Goal: Task Accomplishment & Management: Manage account settings

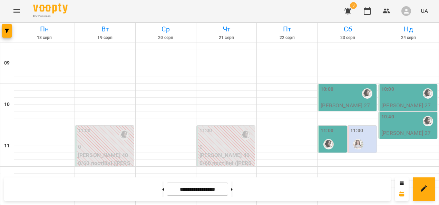
scroll to position [396, 0]
click at [162, 186] on button at bounding box center [163, 188] width 2 height 15
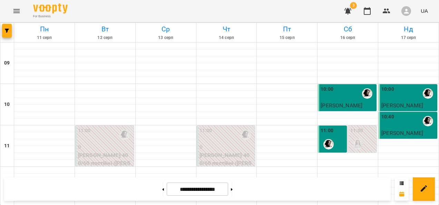
scroll to position [406, 0]
click at [233, 184] on button at bounding box center [232, 188] width 2 height 15
type input "**********"
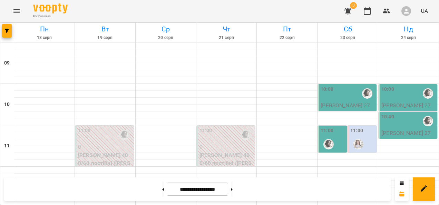
scroll to position [146, 0]
click at [9, 16] on button "Menu" at bounding box center [16, 11] width 17 height 17
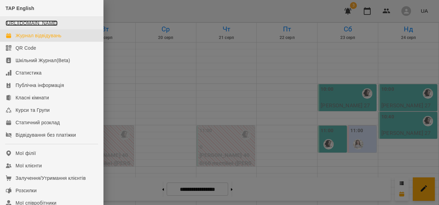
click at [45, 26] on link "[URL][DOMAIN_NAME]" at bounding box center [32, 23] width 52 height 6
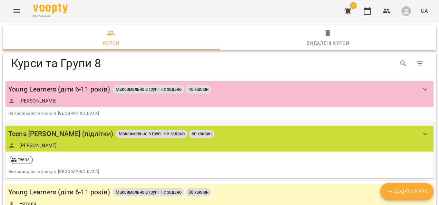
scroll to position [3, 0]
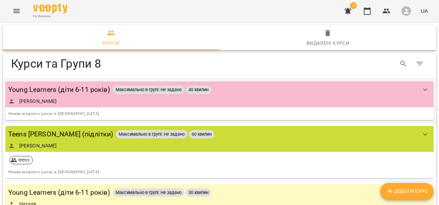
click at [245, 98] on div "Аліна" at bounding box center [212, 101] width 409 height 7
click at [331, 95] on div "Young Learners (діти 6-11 років) Максимально в групі: Не задано 40 хвилин Аліна" at bounding box center [212, 94] width 409 height 20
click at [421, 92] on icon "show more" at bounding box center [425, 90] width 8 height 8
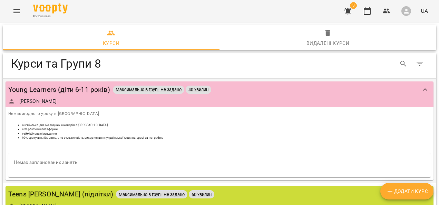
click at [99, 141] on div "англійська для молодших школярів з Аліною інтерактивні платформи гейміфіковані …" at bounding box center [219, 135] width 422 height 25
click at [55, 99] on div "Аліна" at bounding box center [212, 101] width 409 height 7
click at [24, 90] on div "Young Learners (діти 6-11 років)" at bounding box center [59, 89] width 102 height 11
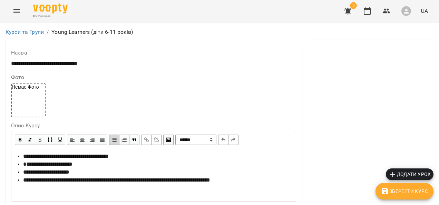
click at [32, 110] on div "Немає Фото" at bounding box center [28, 100] width 35 height 35
click at [26, 105] on div "Немає Фото" at bounding box center [28, 100] width 35 height 35
type input "**********"
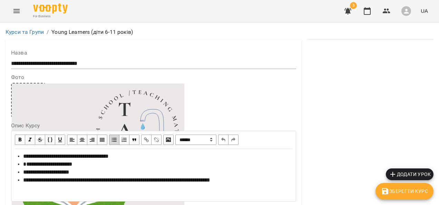
scroll to position [72, 0]
click at [388, 190] on icon "button" at bounding box center [385, 191] width 6 height 6
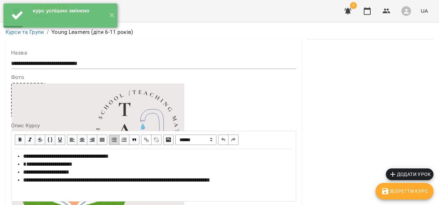
scroll to position [0, 0]
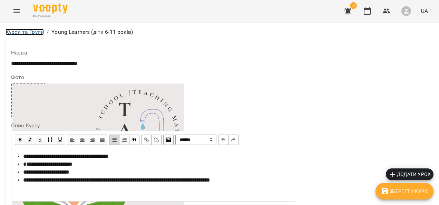
click at [29, 32] on link "Курси та Групи" at bounding box center [25, 32] width 38 height 7
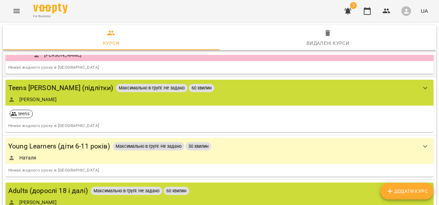
scroll to position [49, 0]
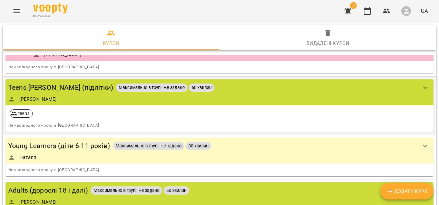
click at [198, 98] on div "Аліна" at bounding box center [212, 99] width 409 height 7
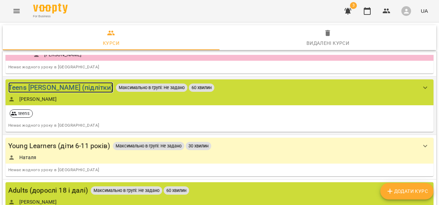
click at [31, 87] on div "Teens Alina (підлітки)" at bounding box center [60, 87] width 105 height 11
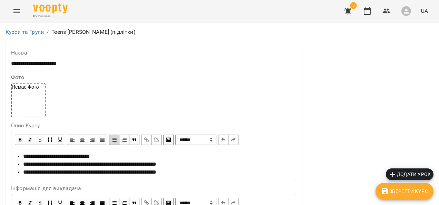
click at [26, 103] on div "Немає Фото" at bounding box center [28, 100] width 35 height 35
type input "**********"
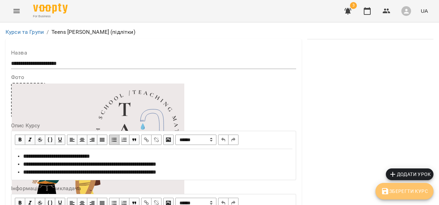
click at [394, 190] on span "Зберегти Курс" at bounding box center [404, 191] width 47 height 8
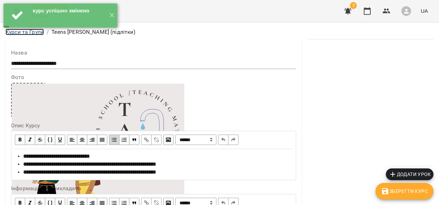
click at [30, 35] on link "Курси та Групи" at bounding box center [25, 32] width 38 height 7
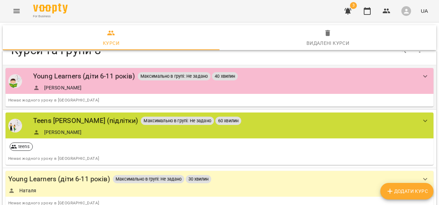
scroll to position [65, 0]
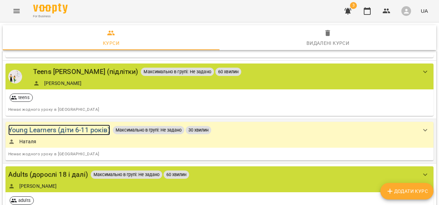
click at [41, 130] on div "Young Learners (діти 6-11 років)" at bounding box center [59, 130] width 102 height 11
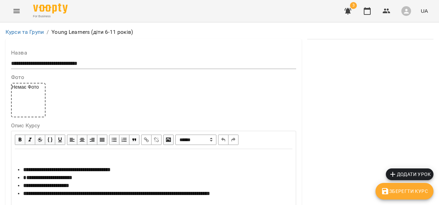
click at [23, 97] on div "Немає Фото" at bounding box center [28, 100] width 35 height 35
type input "**********"
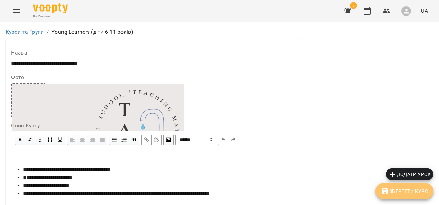
click at [410, 190] on span "Зберегти Курс" at bounding box center [404, 191] width 47 height 8
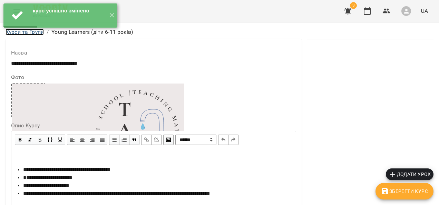
click at [28, 34] on link "Курси та Групи" at bounding box center [25, 32] width 38 height 7
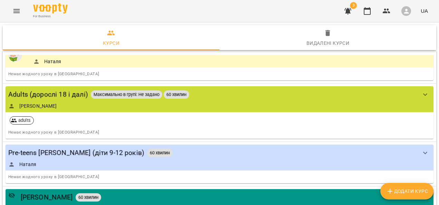
scroll to position [146, 0]
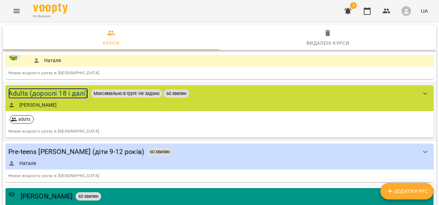
click at [39, 93] on div "Adults (дорослі 18 і далі)" at bounding box center [48, 93] width 80 height 11
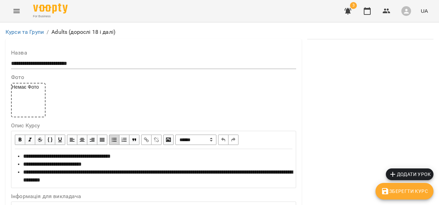
click at [40, 106] on div "Немає Фото" at bounding box center [28, 100] width 35 height 35
type input "**********"
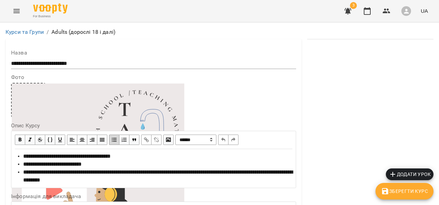
click at [405, 193] on span "Зберегти Курс" at bounding box center [404, 191] width 47 height 8
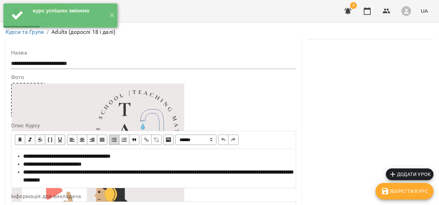
click at [28, 30] on div "курс успішно змінено ✕" at bounding box center [60, 15] width 121 height 31
click at [28, 32] on link "Курси та Групи" at bounding box center [25, 32] width 38 height 7
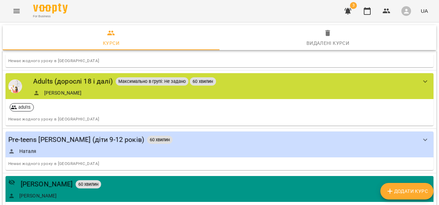
scroll to position [159, 0]
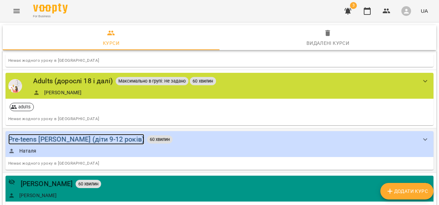
click at [92, 139] on div "Pre-teens Natalia (діти 9-12 років)" at bounding box center [76, 139] width 136 height 11
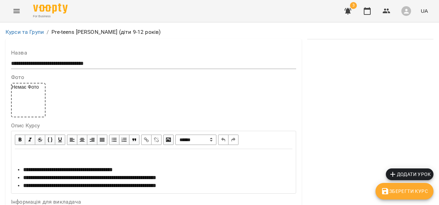
click at [22, 104] on div "Немає Фото" at bounding box center [28, 100] width 35 height 35
type input "**********"
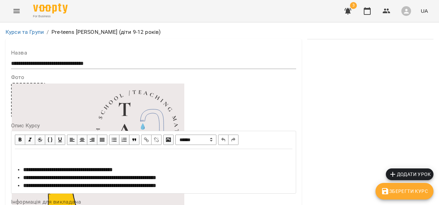
click at [416, 194] on span "Зберегти Курс" at bounding box center [404, 191] width 47 height 8
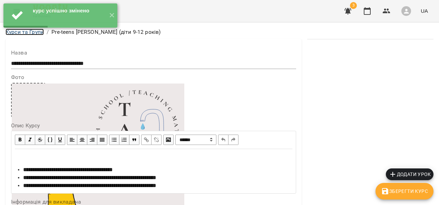
click at [21, 33] on link "Курси та Групи" at bounding box center [25, 32] width 38 height 7
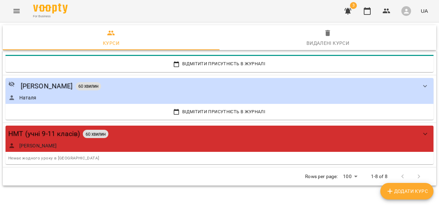
scroll to position [306, 0]
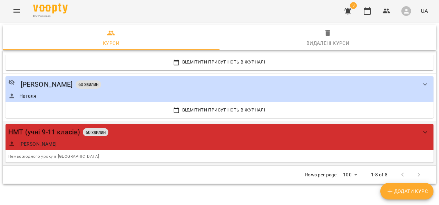
click at [122, 136] on div "НМТ (учні 9-11 класів) 60 хвилин" at bounding box center [212, 132] width 409 height 11
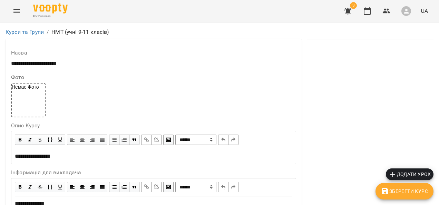
click at [28, 106] on div "Немає Фото" at bounding box center [28, 100] width 35 height 35
type input "**********"
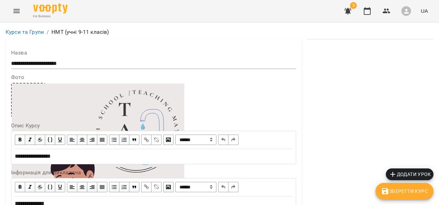
scroll to position [131, 0]
click at [413, 193] on span "Зберегти Курс" at bounding box center [404, 191] width 47 height 8
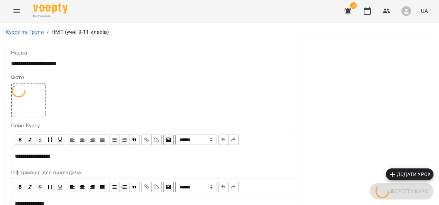
scroll to position [0, 0]
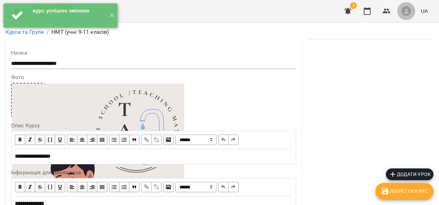
click at [414, 13] on button "button" at bounding box center [406, 11] width 18 height 18
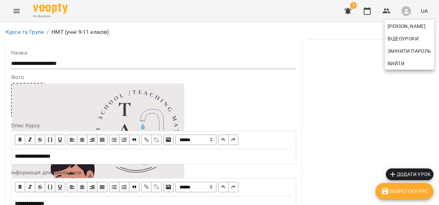
click at [18, 13] on div at bounding box center [219, 102] width 439 height 205
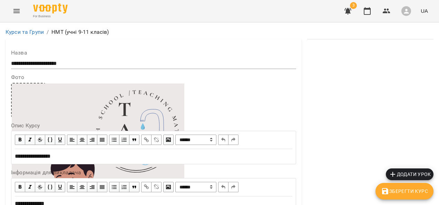
click at [18, 13] on icon "Menu" at bounding box center [16, 11] width 8 height 8
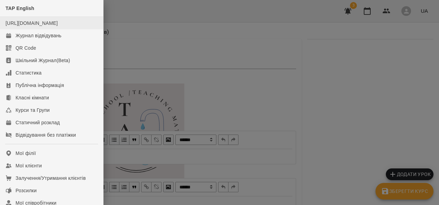
click at [27, 26] on div "[URL][DOMAIN_NAME]" at bounding box center [32, 23] width 52 height 7
click at [29, 26] on link "[URL][DOMAIN_NAME]" at bounding box center [32, 23] width 52 height 6
